Goal: Navigation & Orientation: Find specific page/section

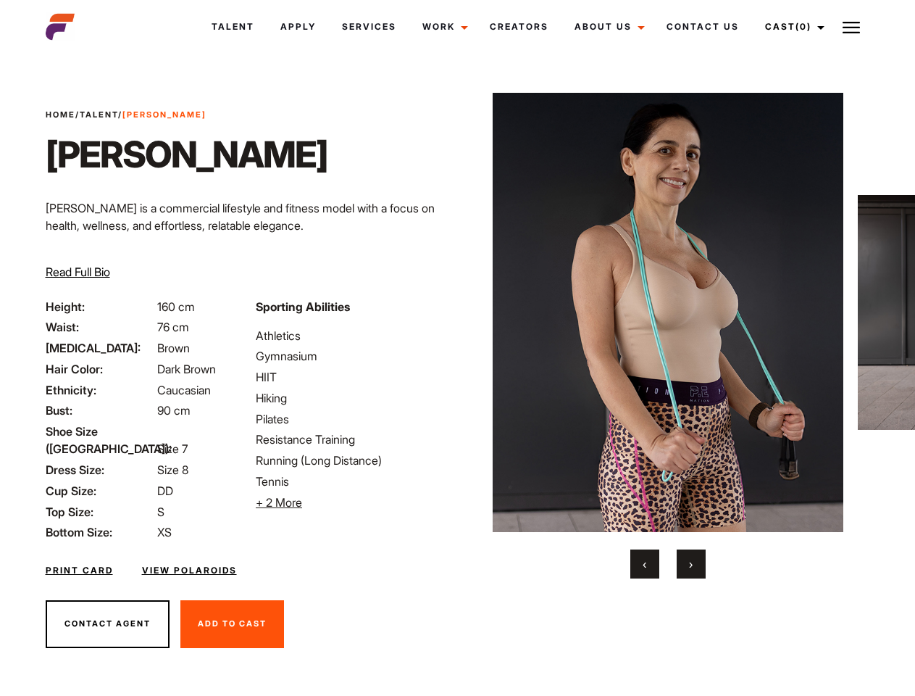
click at [791, 27] on link "Cast (0)" at bounding box center [792, 26] width 81 height 39
click at [852, 27] on img at bounding box center [851, 27] width 17 height 17
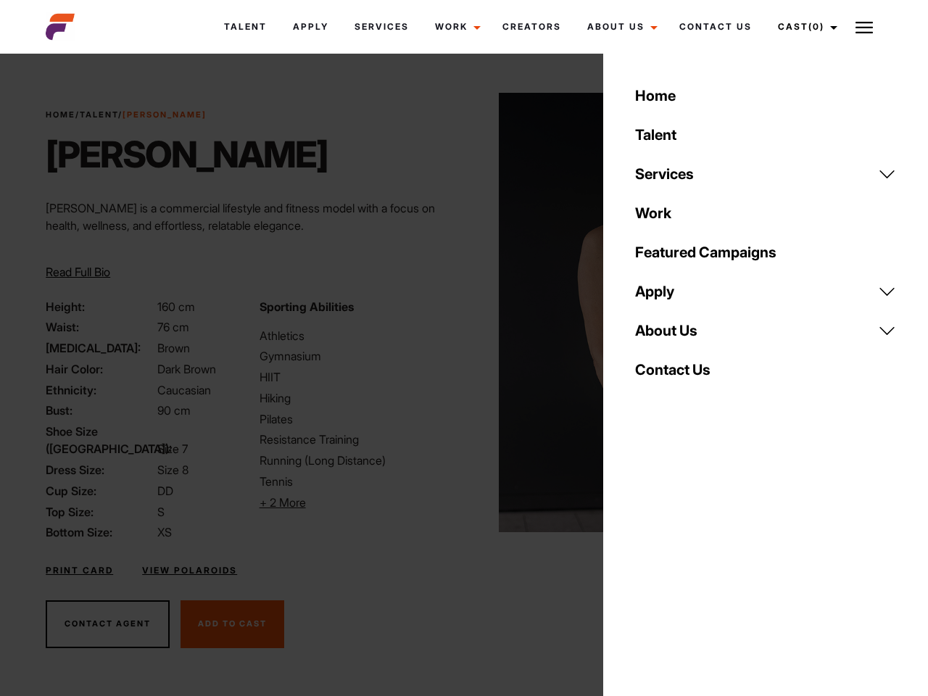
click at [352, 502] on li "+ 2 More Hide More" at bounding box center [357, 502] width 196 height 17
click at [668, 336] on link "About Us" at bounding box center [765, 330] width 278 height 39
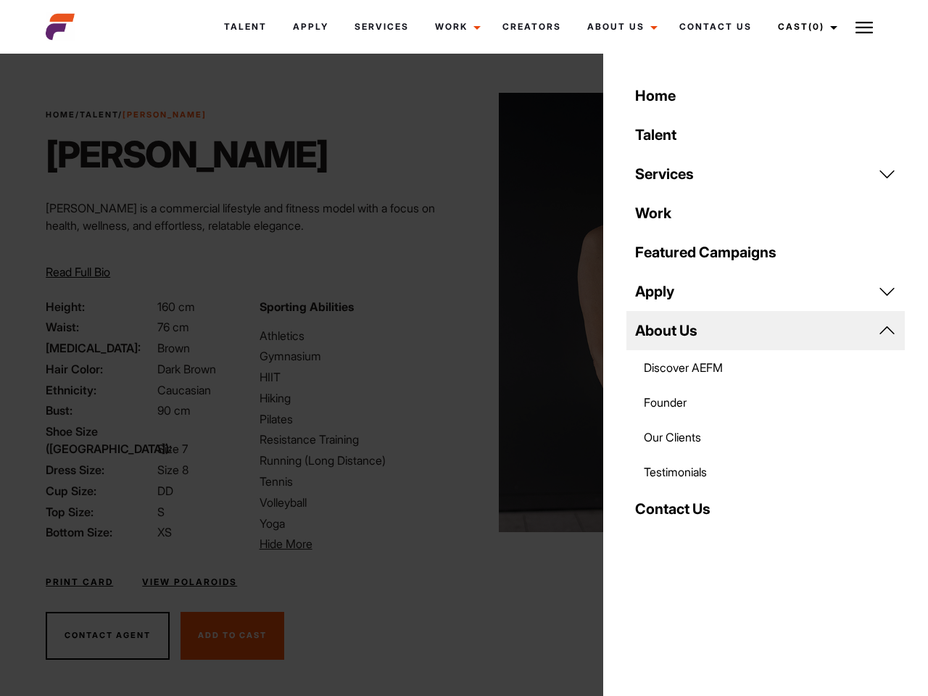
click at [457, 312] on div "Sporting Abilities Athletics Gymnasium HIIT Hiking Pilates Resistance Training …" at bounding box center [357, 425] width 213 height 255
click at [645, 564] on div "Home Talent Services Talent Casting Photography Videography Creative Hair and M…" at bounding box center [765, 348] width 325 height 696
click at [691, 564] on div "Home Talent Services Talent Casting Photography Videography Creative Hair and M…" at bounding box center [765, 348] width 325 height 696
